Goal: Task Accomplishment & Management: Complete application form

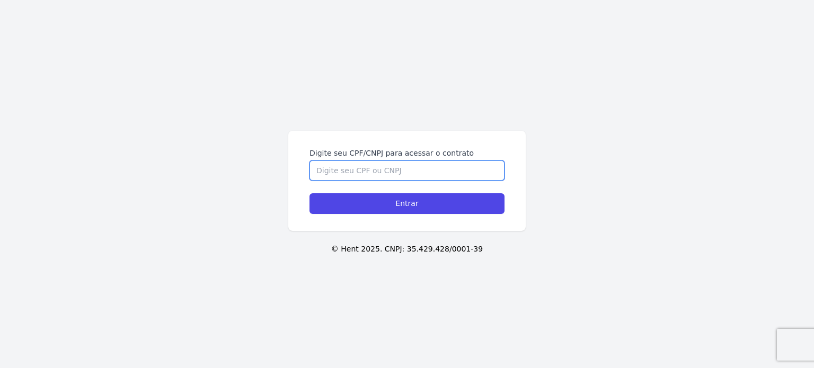
click at [380, 171] on input "Digite seu CPF/CNPJ para acessar o contrato" at bounding box center [407, 171] width 195 height 20
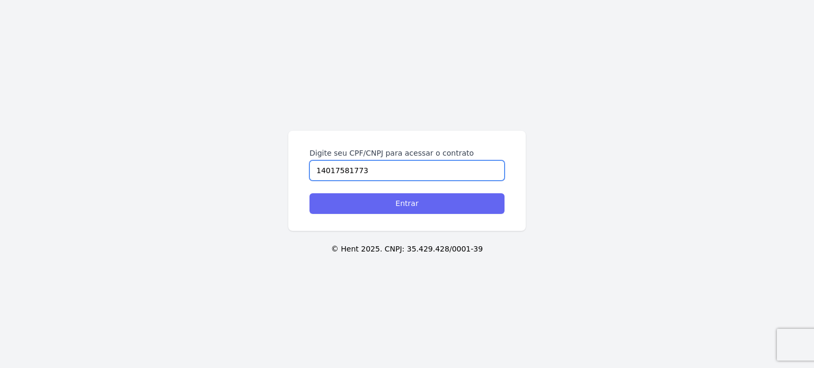
type input "14017581773"
click at [390, 205] on input "Entrar" at bounding box center [407, 203] width 195 height 21
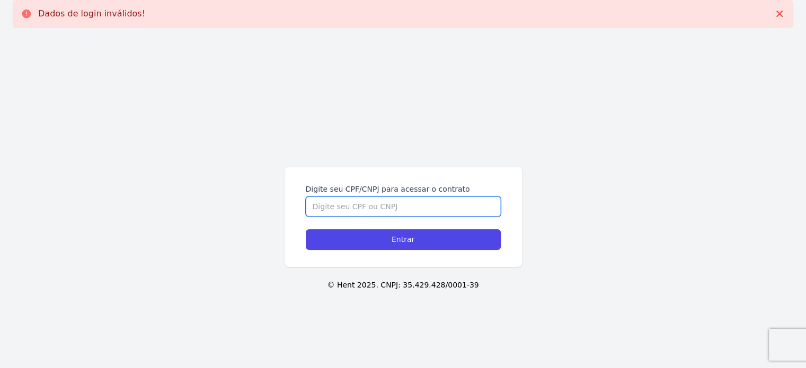
click at [418, 204] on input "Digite seu CPF/CNPJ para acessar o contrato" at bounding box center [403, 207] width 195 height 20
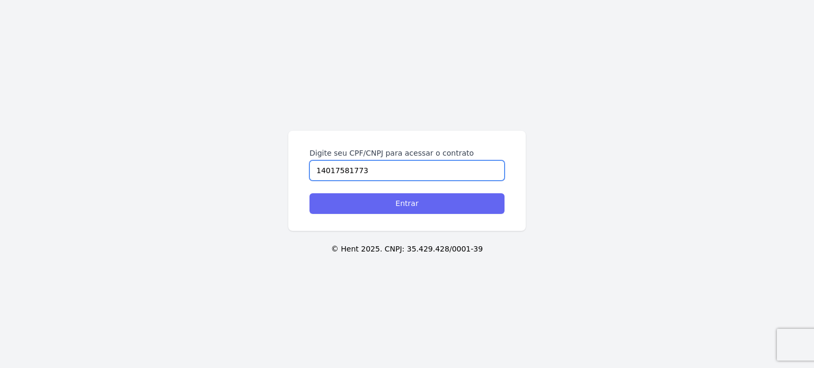
type input "14017581773"
click at [445, 206] on input "Entrar" at bounding box center [407, 203] width 195 height 21
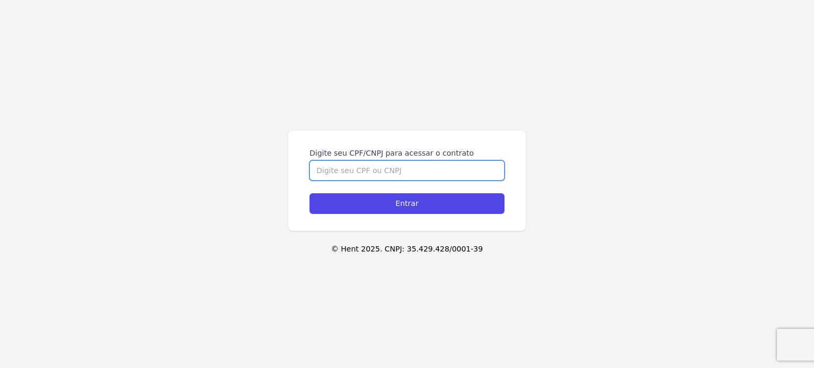
click at [422, 161] on input "Digite seu CPF/CNPJ para acessar o contrato" at bounding box center [407, 171] width 195 height 20
paste input "14017581773"
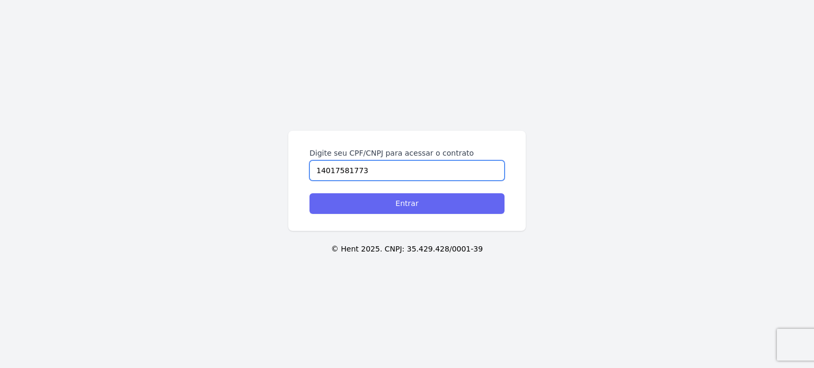
type input "14017581773"
click at [400, 199] on input "Entrar" at bounding box center [407, 203] width 195 height 21
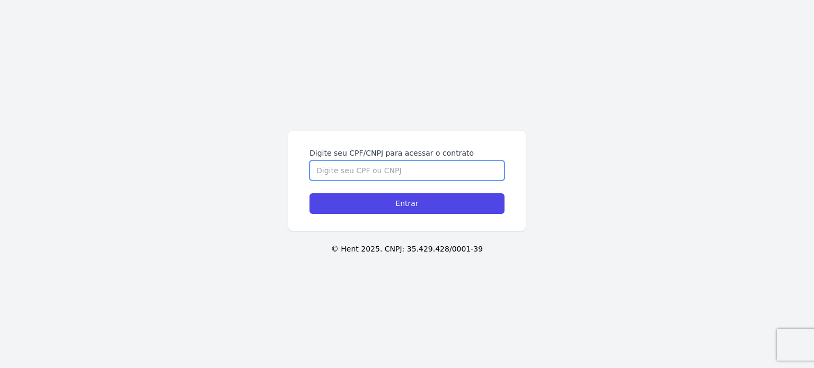
click at [415, 166] on input "Digite seu CPF/CNPJ para acessar o contrato" at bounding box center [407, 171] width 195 height 20
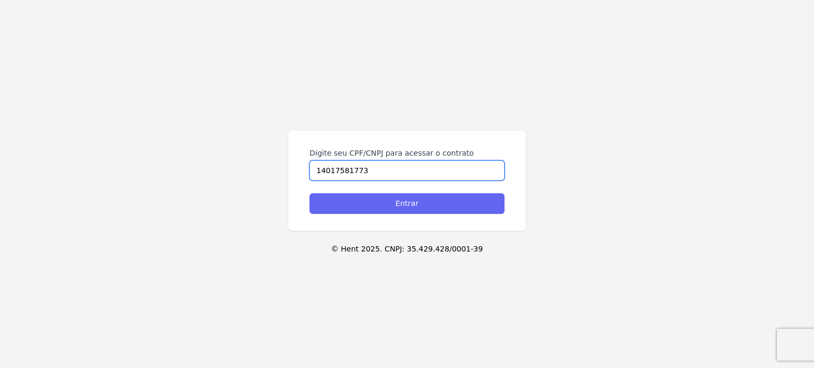
type input "14017581773"
click at [411, 200] on input "Entrar" at bounding box center [407, 203] width 195 height 21
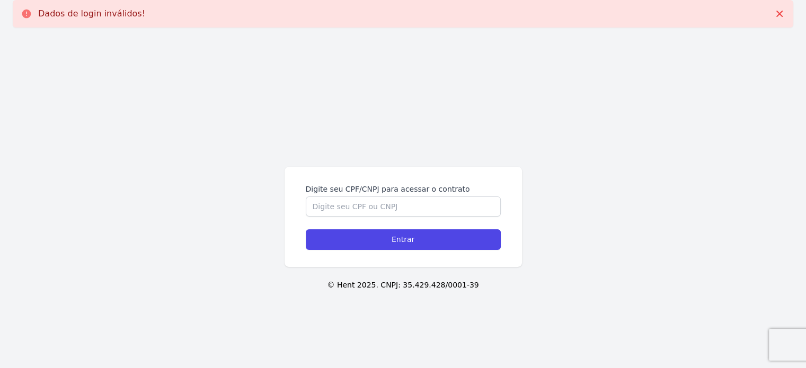
click at [646, 271] on div "Digite seu CPF/CNPJ para acessar o contrato Entrar © Hent 2025. CNPJ: 35.429.42…" at bounding box center [403, 220] width 806 height 368
